Goal: Contribute content

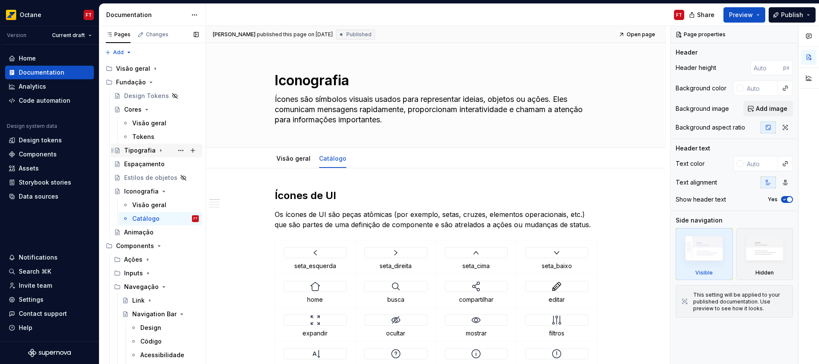
scroll to position [4, 0]
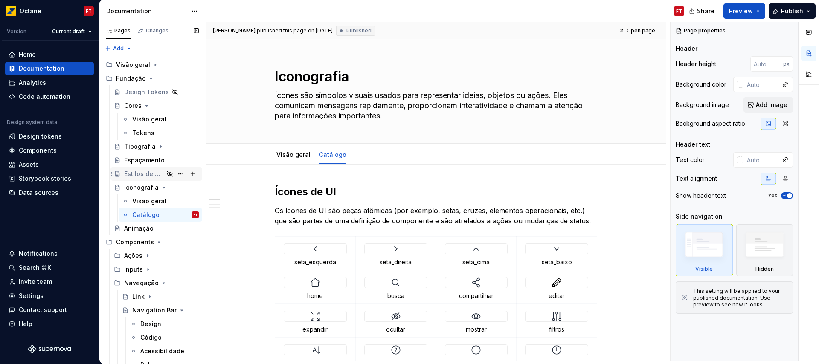
click at [143, 174] on div "Estilos de objetos" at bounding box center [144, 174] width 40 height 9
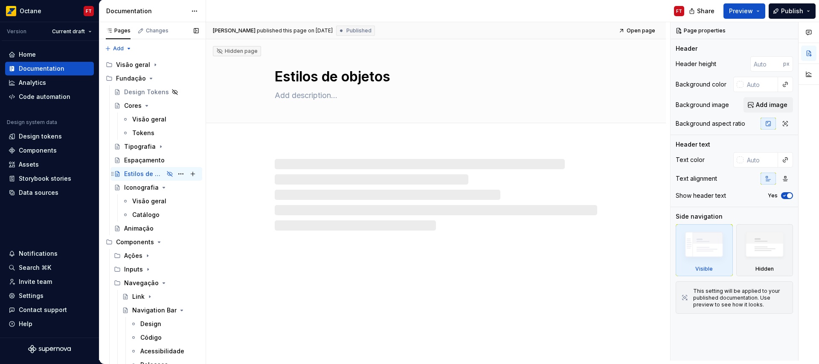
click at [167, 173] on icon "Page tree" at bounding box center [169, 173] width 5 height 5
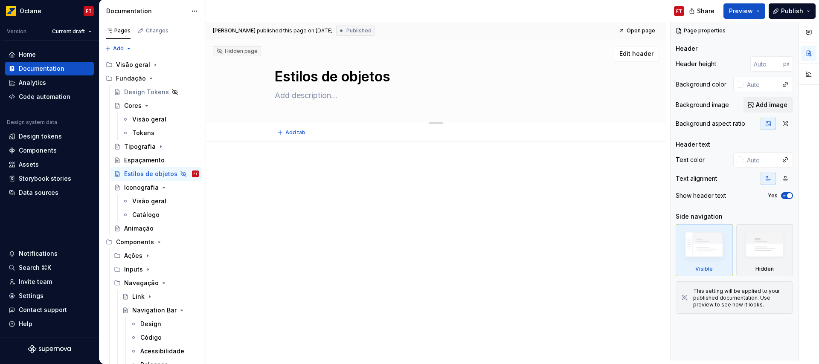
click at [302, 96] on textarea at bounding box center [434, 96] width 322 height 14
paste textarea "Cada estilo de objeto carrega um significado semântico. Formas ou efeitos espec…"
type textarea "*"
type textarea "Cada estilo de objeto carrega um significado semântico. Formas ou efeitos espec…"
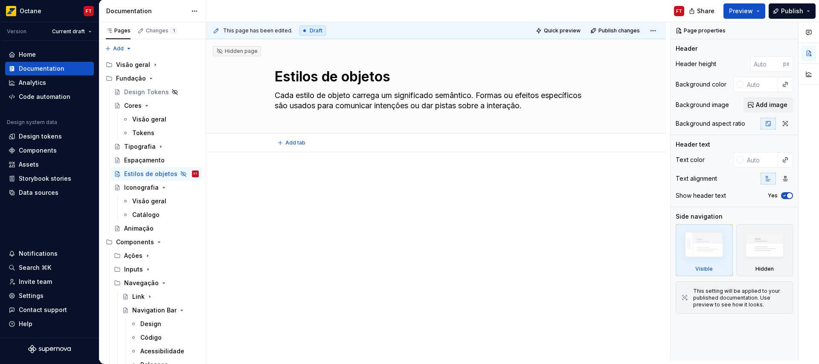
type textarea "*"
type textarea "Cada estilo de objeto carrega um significado semântico. Formas ou efeitos espec…"
click at [343, 183] on div at bounding box center [436, 189] width 322 height 32
type textarea "*"
click at [293, 145] on span "Add tab" at bounding box center [295, 142] width 20 height 7
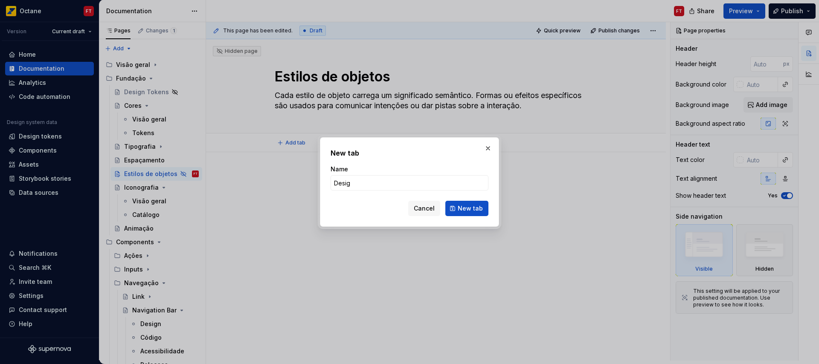
type input "Design"
click button "New tab" at bounding box center [466, 208] width 43 height 15
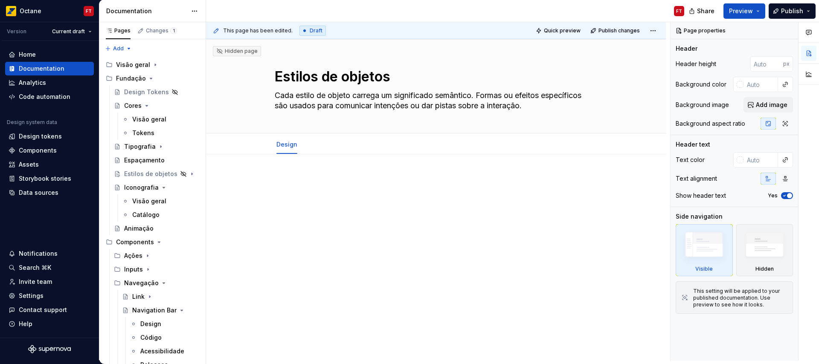
click at [323, 172] on div "This page has been edited. Draft Quick preview Publish changes Hidden page Esti…" at bounding box center [438, 191] width 464 height 339
type textarea "*"
click at [300, 193] on div at bounding box center [436, 191] width 322 height 32
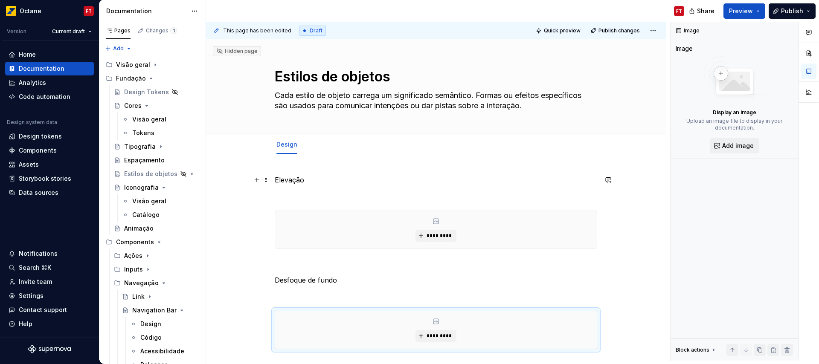
click at [294, 184] on p "Elevação" at bounding box center [436, 180] width 322 height 10
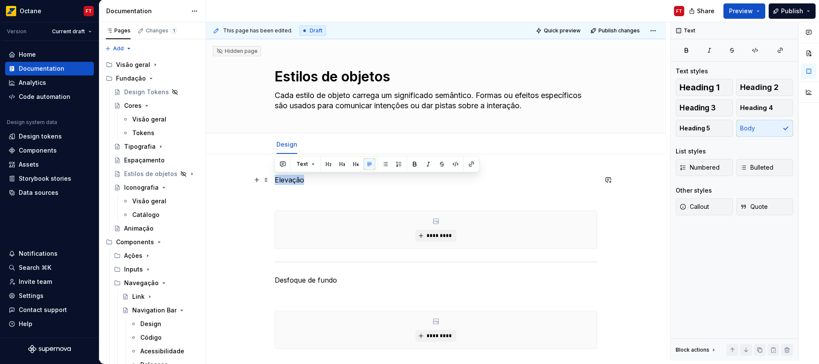
click at [294, 184] on p "Elevação" at bounding box center [436, 180] width 322 height 10
click at [310, 165] on button "Text" at bounding box center [306, 164] width 26 height 12
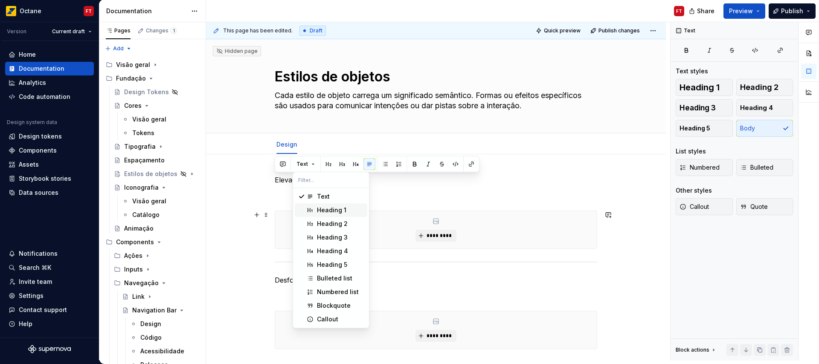
click at [322, 208] on div "Heading 1" at bounding box center [331, 210] width 29 height 9
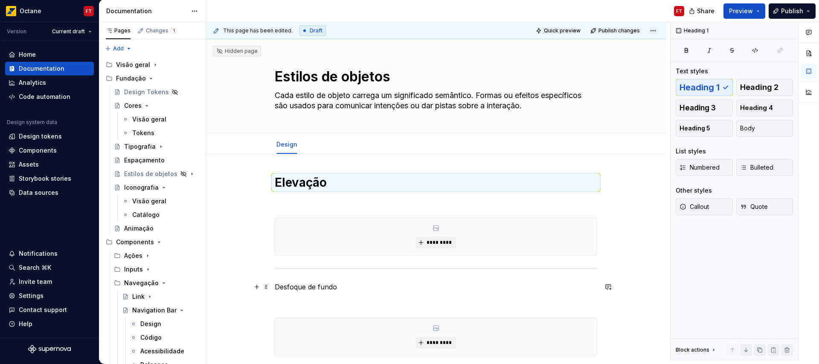
click at [292, 285] on p "Desfoque de fundo" at bounding box center [436, 287] width 322 height 10
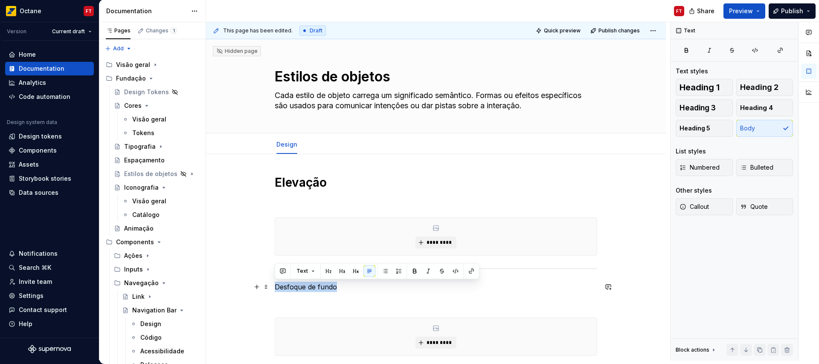
drag, startPoint x: 293, startPoint y: 285, endPoint x: 322, endPoint y: 287, distance: 29.9
click at [322, 287] on p "Desfoque de fundo" at bounding box center [436, 287] width 322 height 10
click at [310, 272] on button "Text" at bounding box center [306, 271] width 26 height 12
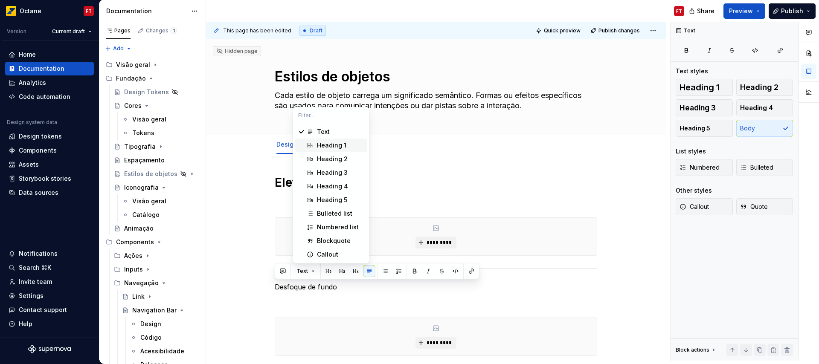
click at [320, 147] on div "Heading 1" at bounding box center [331, 145] width 29 height 9
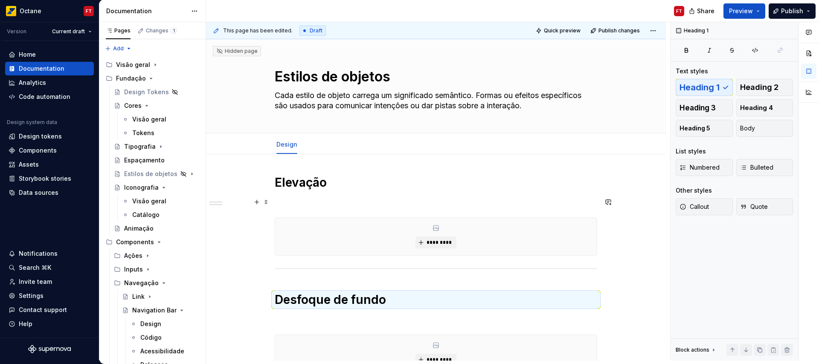
click at [330, 203] on p at bounding box center [436, 202] width 322 height 10
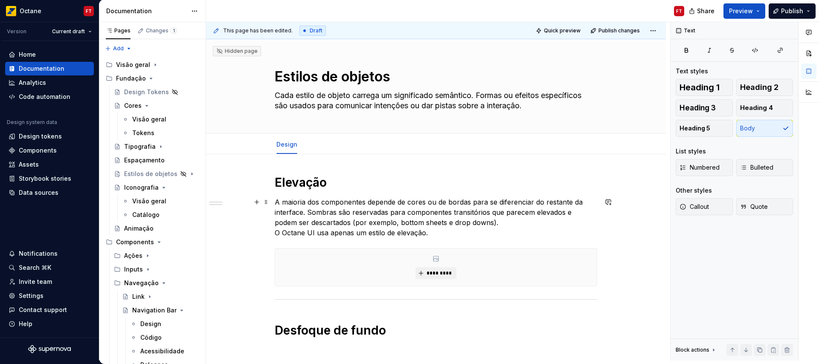
click at [482, 223] on p "A maioria dos componentes depende de cores ou de bordas para se diferenciar do …" at bounding box center [436, 217] width 322 height 41
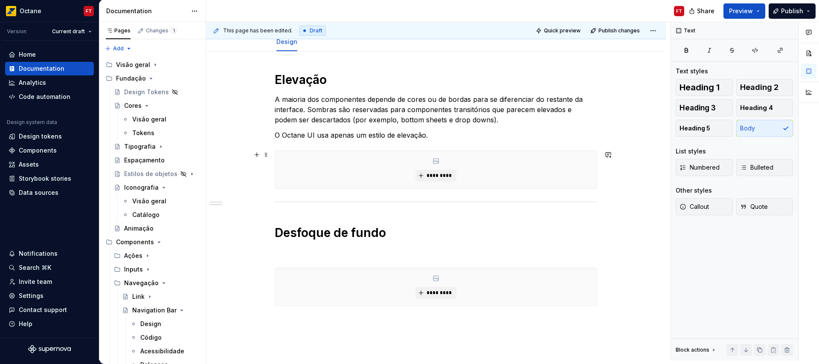
scroll to position [143, 0]
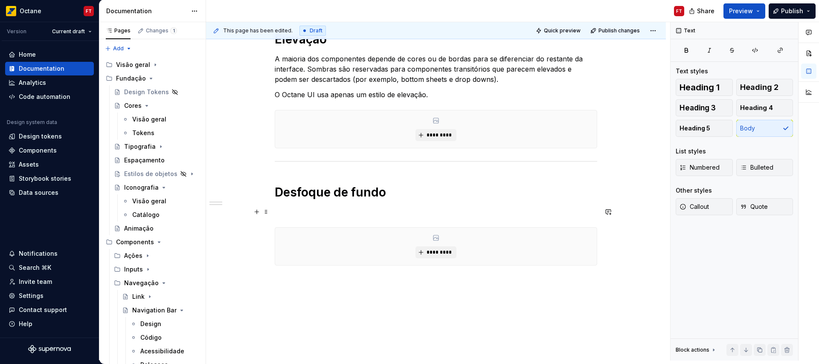
click at [314, 212] on p at bounding box center [436, 212] width 322 height 10
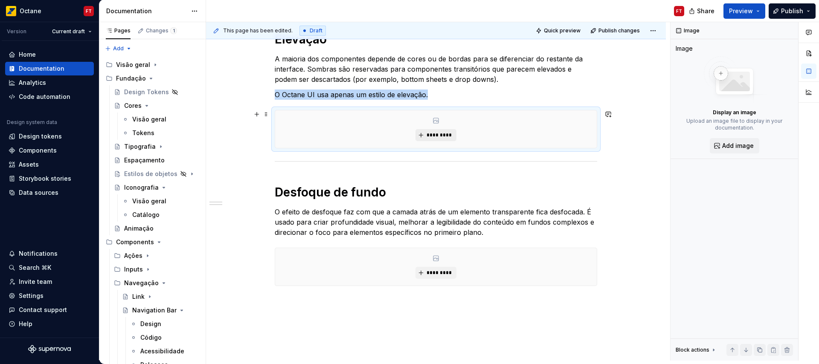
click at [444, 134] on span "*********" at bounding box center [439, 135] width 26 height 7
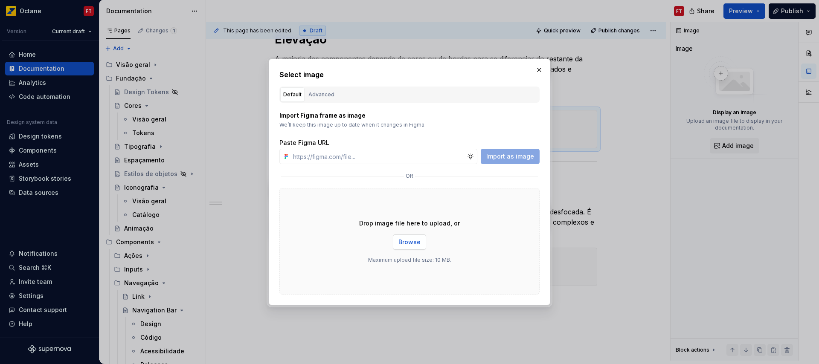
click at [414, 243] on span "Browse" at bounding box center [409, 242] width 22 height 9
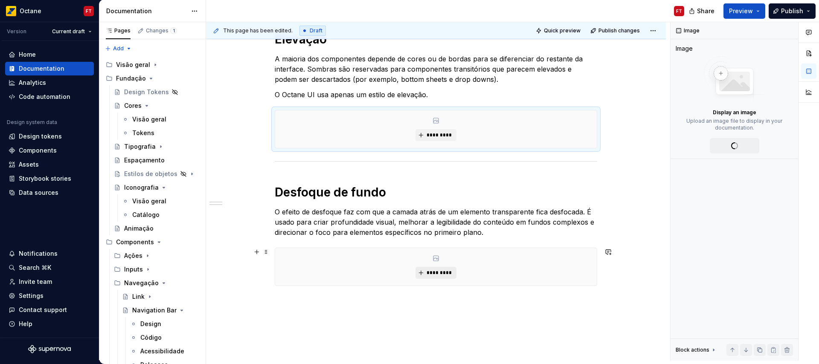
click at [439, 270] on span "*********" at bounding box center [439, 273] width 26 height 7
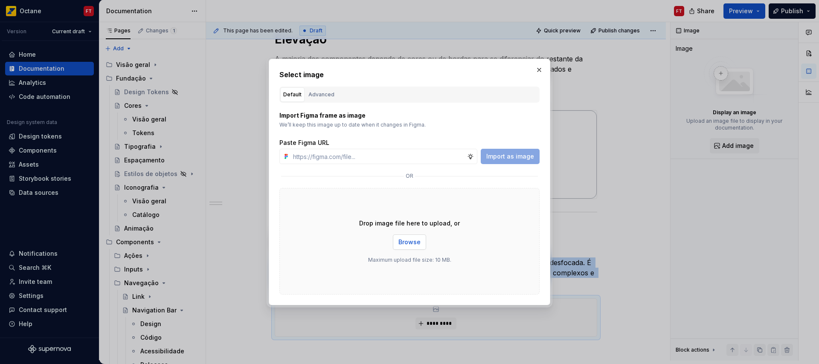
click at [399, 245] on span "Browse" at bounding box center [409, 242] width 22 height 9
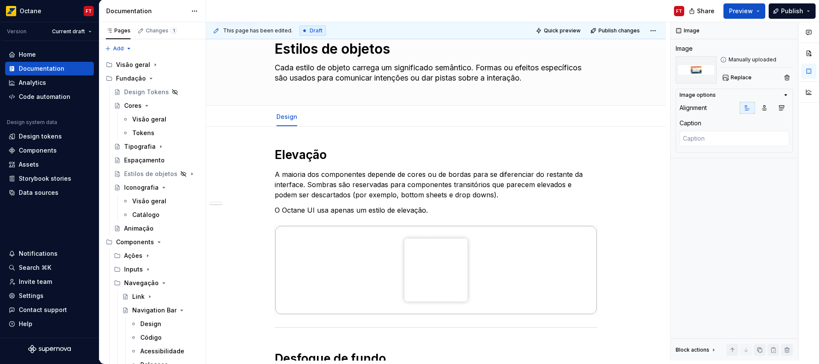
scroll to position [0, 0]
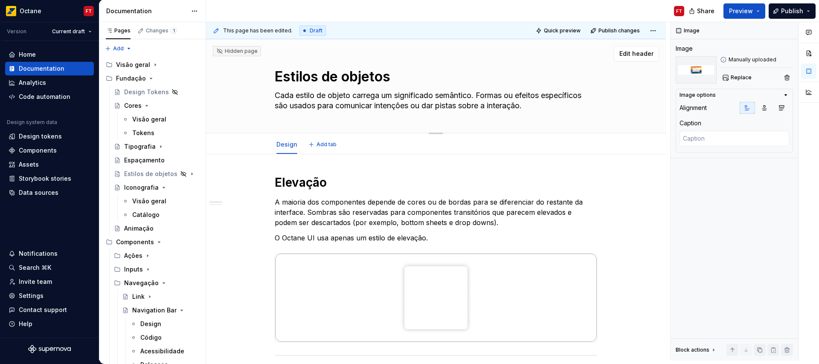
click at [242, 51] on div "Hidden page" at bounding box center [236, 51] width 41 height 7
click at [645, 56] on span "Edit header" at bounding box center [636, 53] width 34 height 9
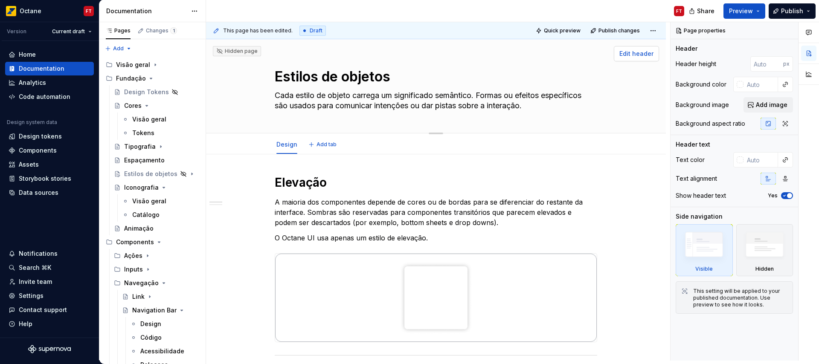
click at [645, 56] on span "Edit header" at bounding box center [636, 53] width 34 height 9
click at [178, 174] on button "Page tree" at bounding box center [181, 174] width 12 height 12
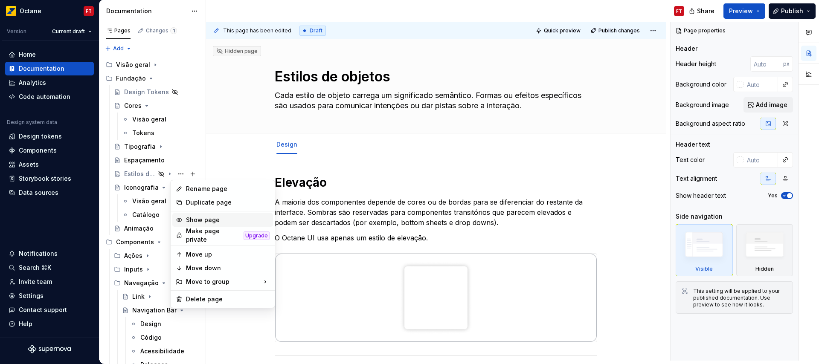
click at [206, 217] on div "Show page" at bounding box center [228, 220] width 84 height 9
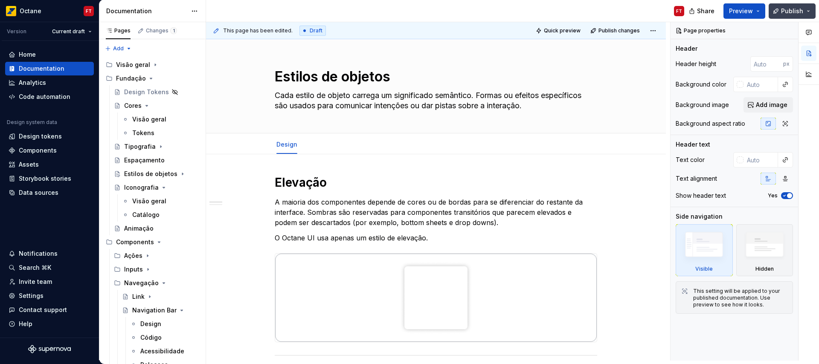
click at [810, 12] on button "Publish" at bounding box center [792, 10] width 47 height 15
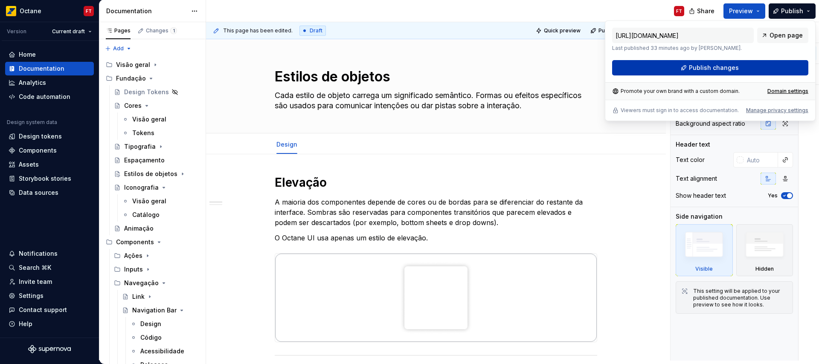
click at [706, 70] on span "Publish changes" at bounding box center [714, 68] width 50 height 9
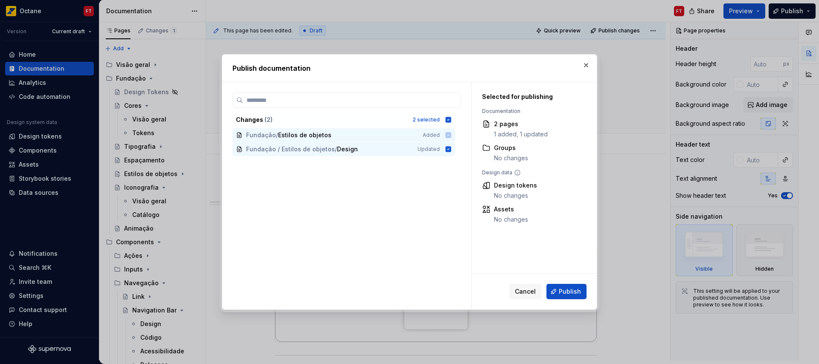
click at [568, 290] on span "Publish" at bounding box center [570, 291] width 22 height 9
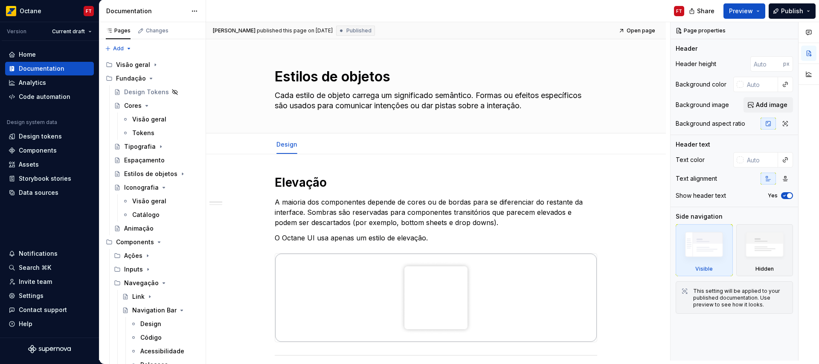
type textarea "*"
